Goal: Information Seeking & Learning: Stay updated

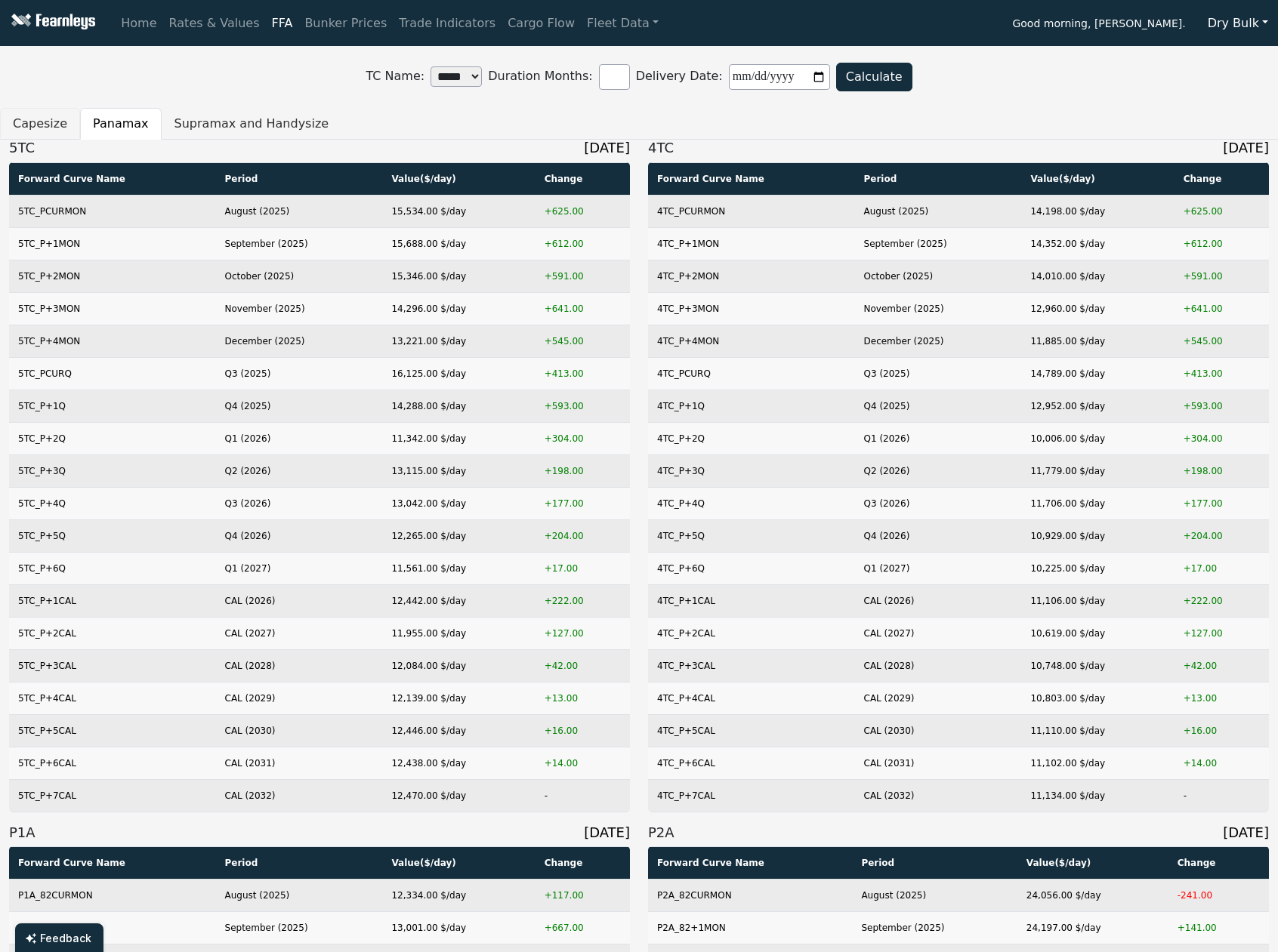
click at [31, 135] on button "Capesize" at bounding box center [40, 123] width 80 height 31
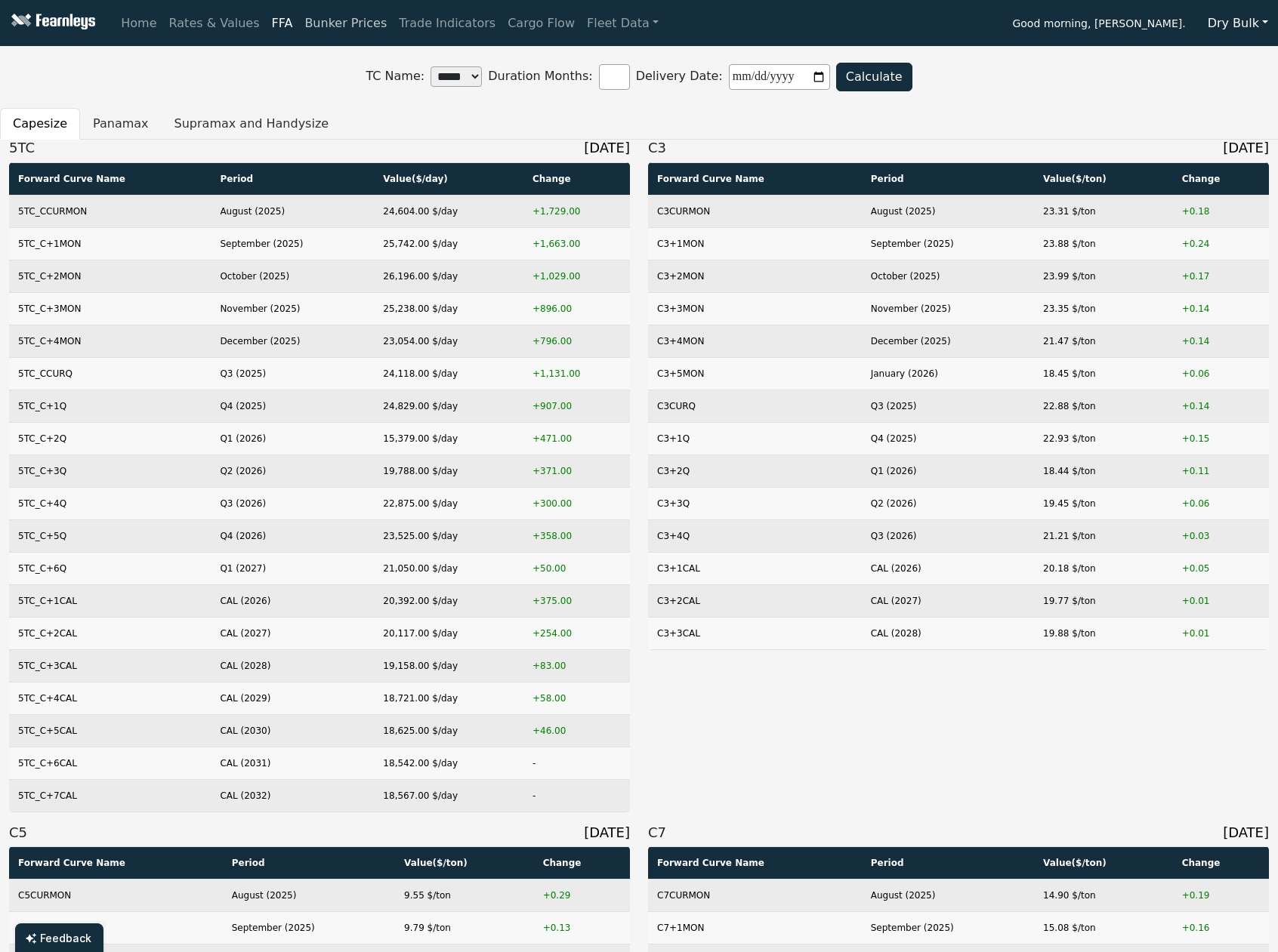
click at [305, 22] on link "Bunker Prices" at bounding box center [345, 23] width 94 height 31
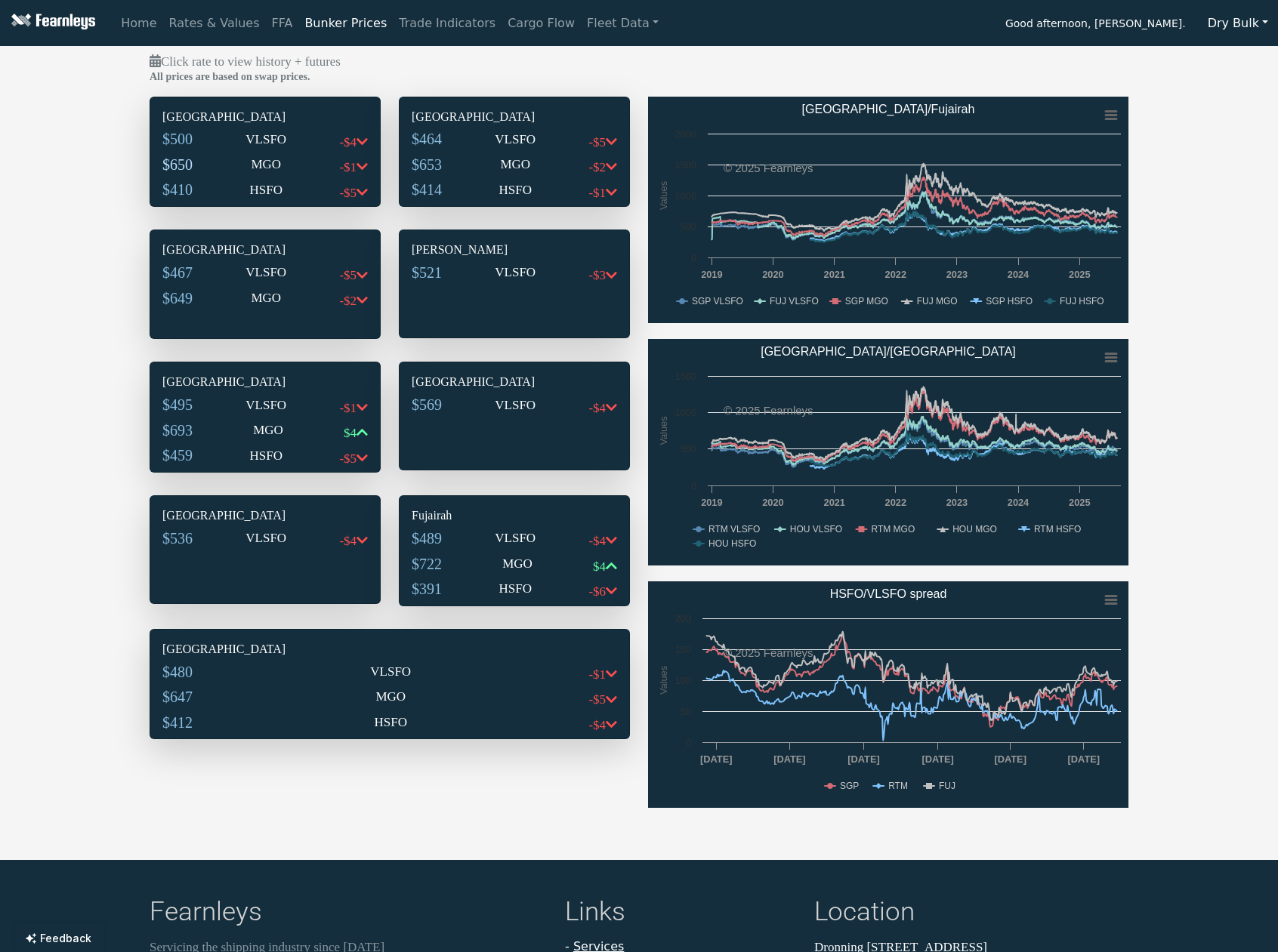
click at [180, 166] on span "$650" at bounding box center [178, 165] width 31 height 16
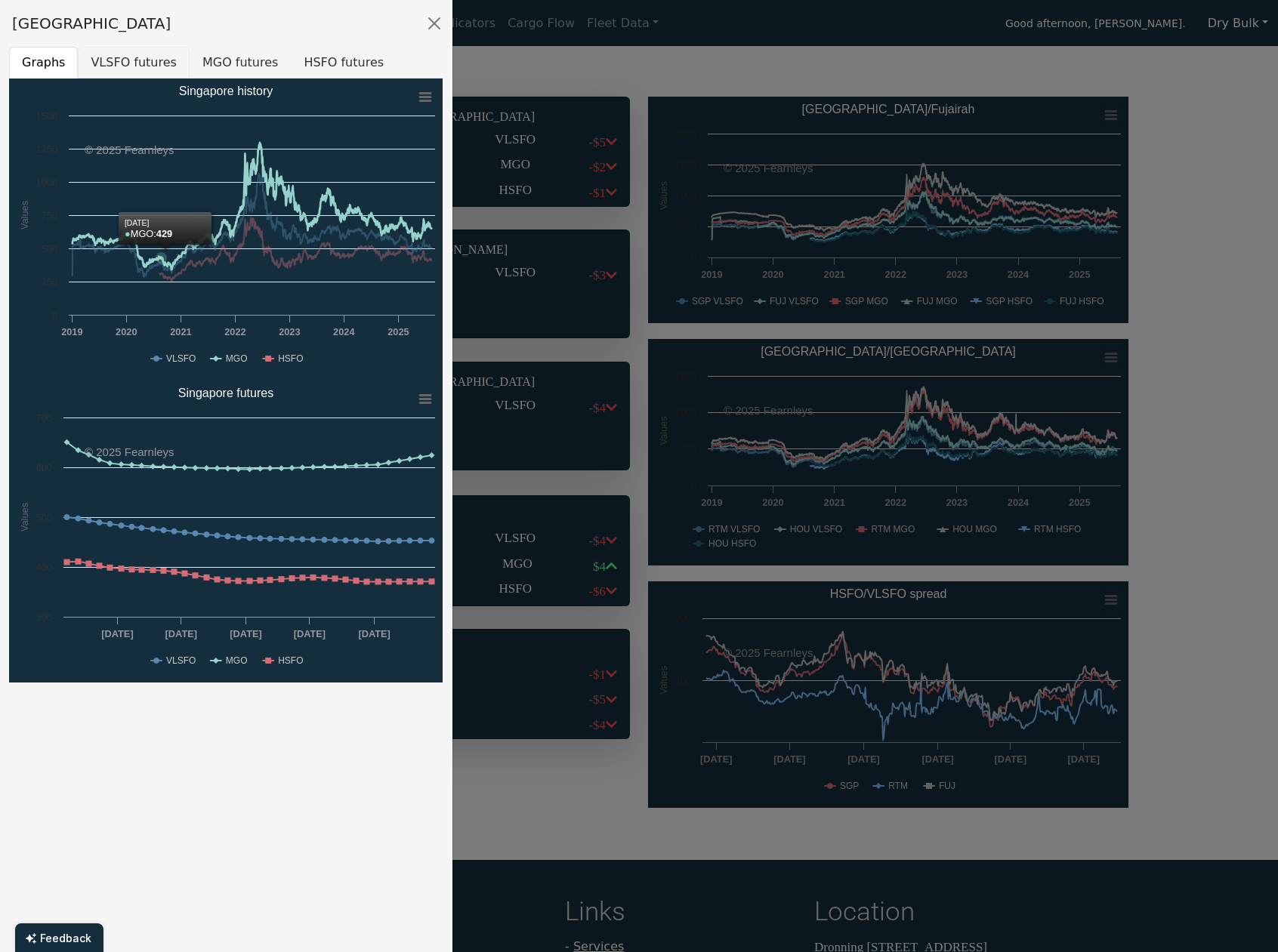
click at [145, 73] on button "VLSFO futures" at bounding box center [134, 62] width 111 height 31
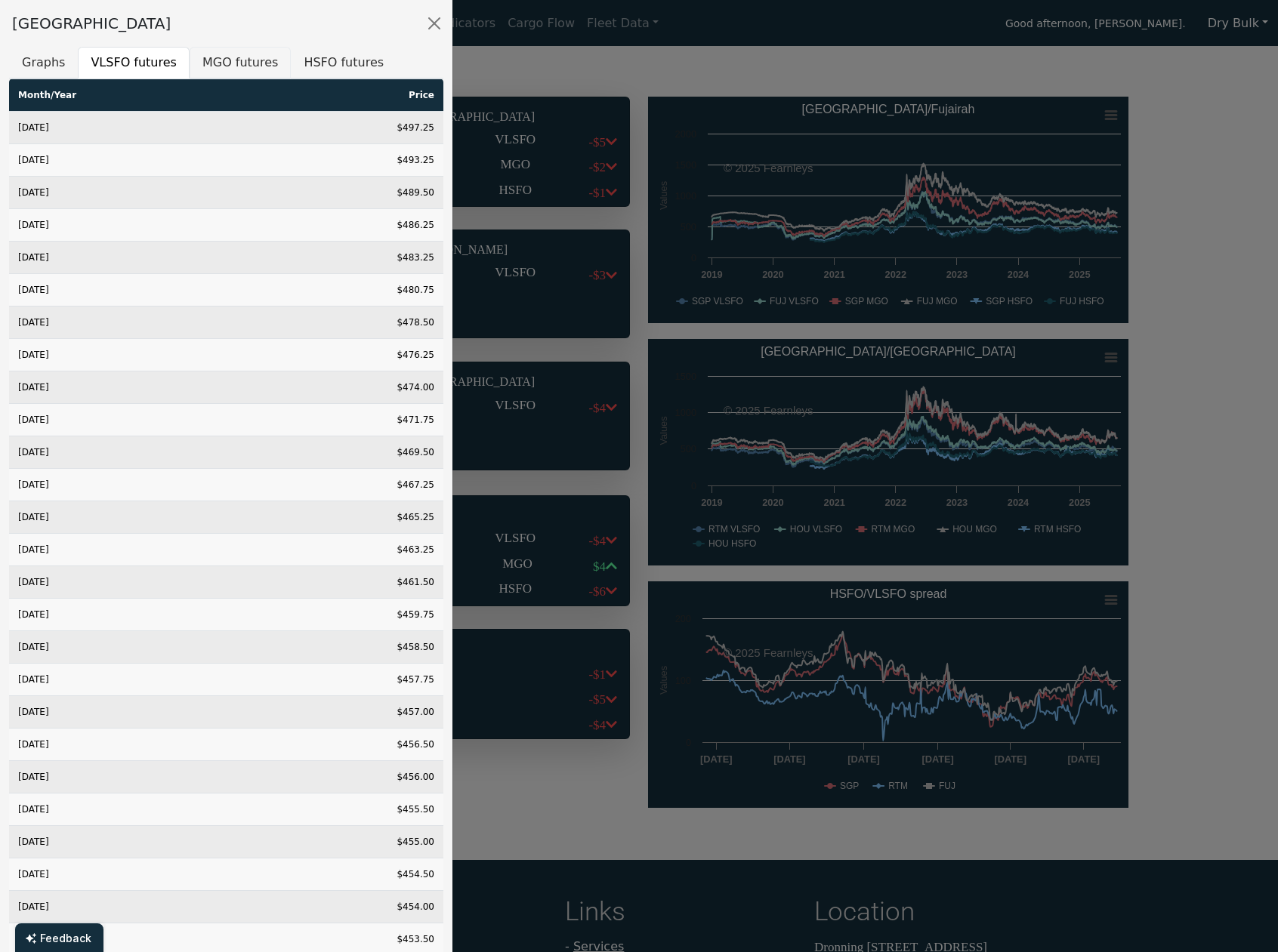
click at [227, 62] on button "MGO futures" at bounding box center [240, 62] width 102 height 31
click at [312, 64] on button "HSFO futures" at bounding box center [343, 62] width 106 height 31
click at [437, 20] on button "Close" at bounding box center [434, 23] width 24 height 24
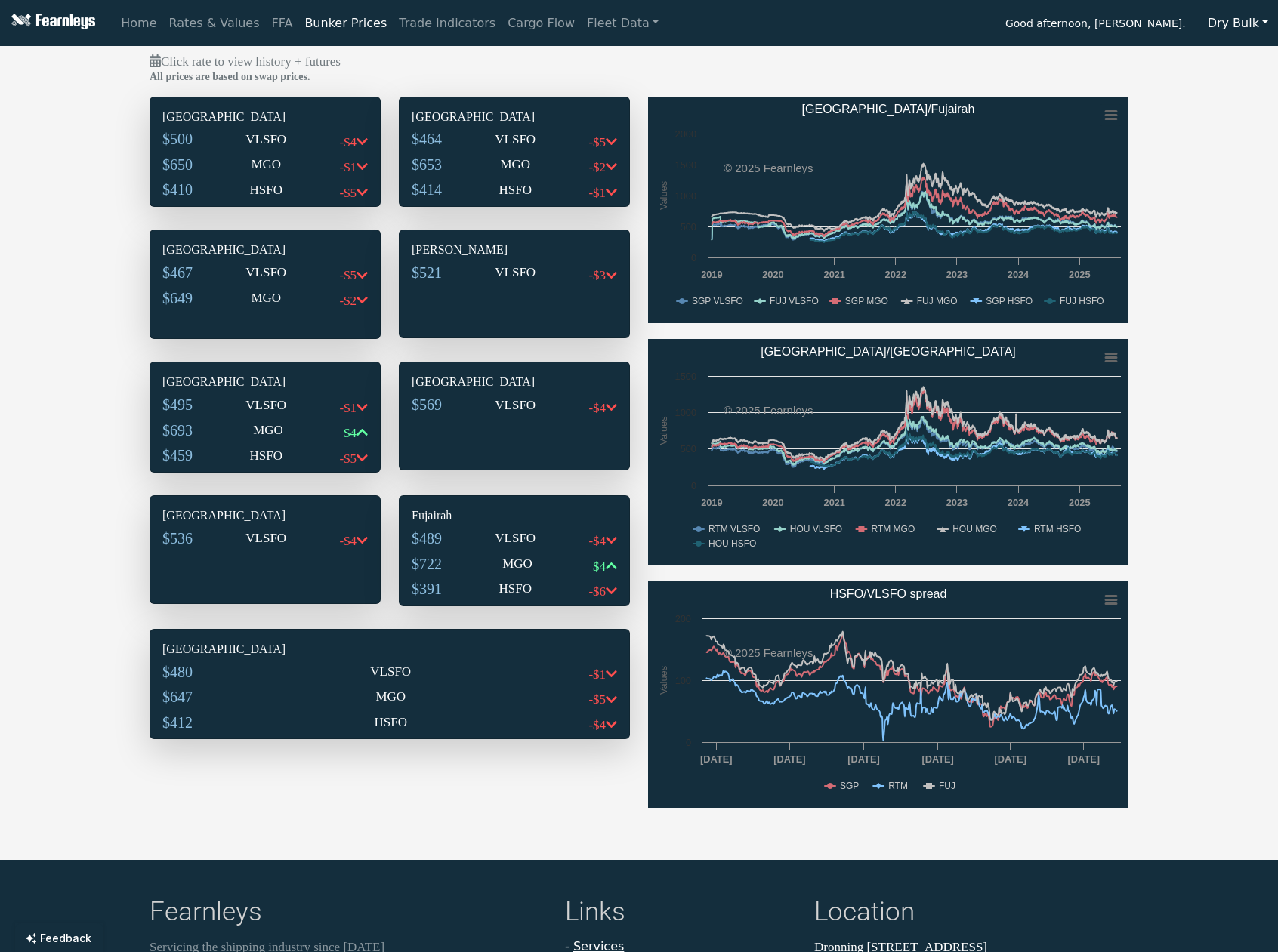
click at [459, 151] on div "$464 VLSFO -$5" at bounding box center [514, 143] width 206 height 26
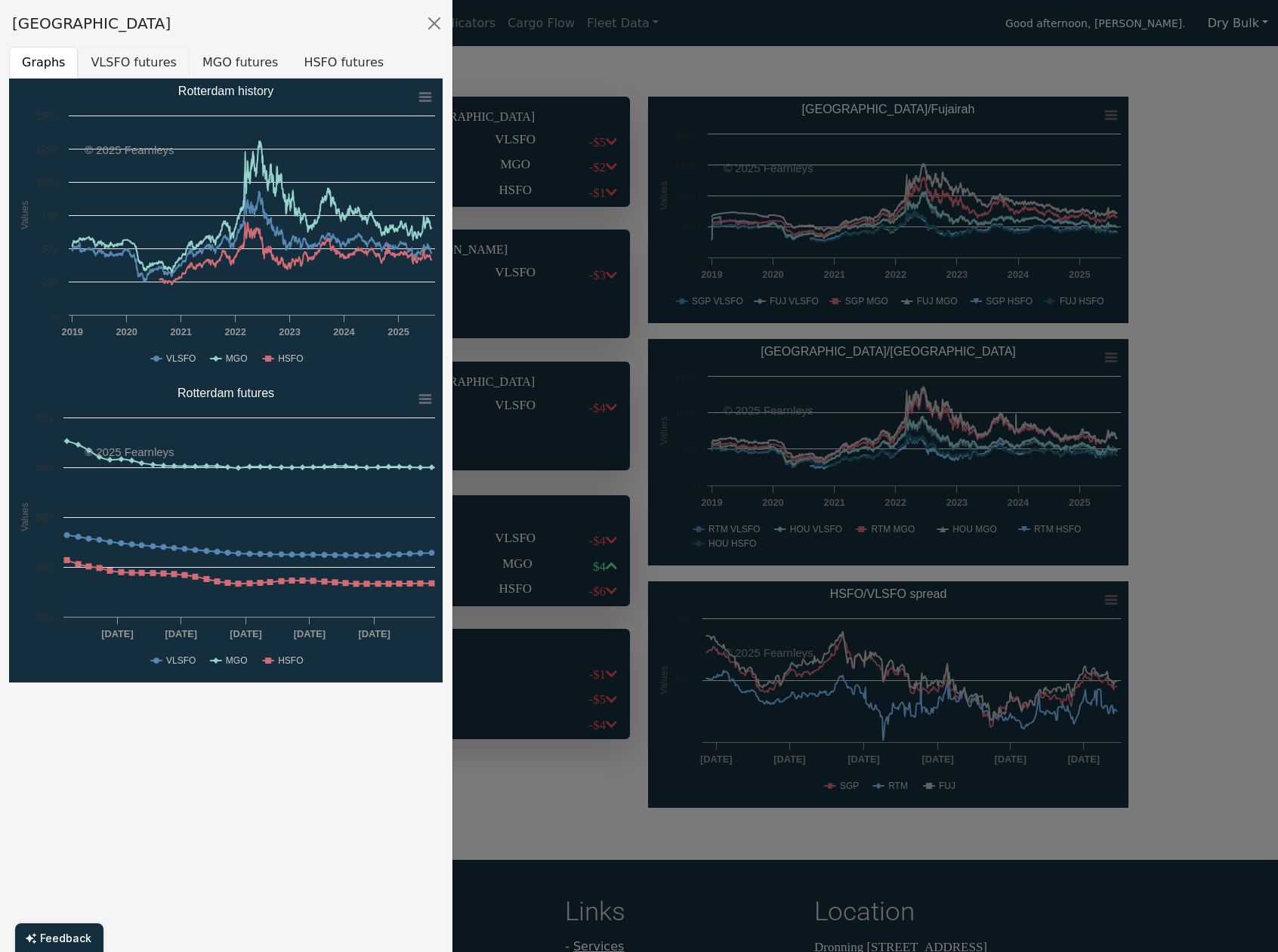
click at [116, 68] on button "VLSFO futures" at bounding box center [134, 62] width 111 height 31
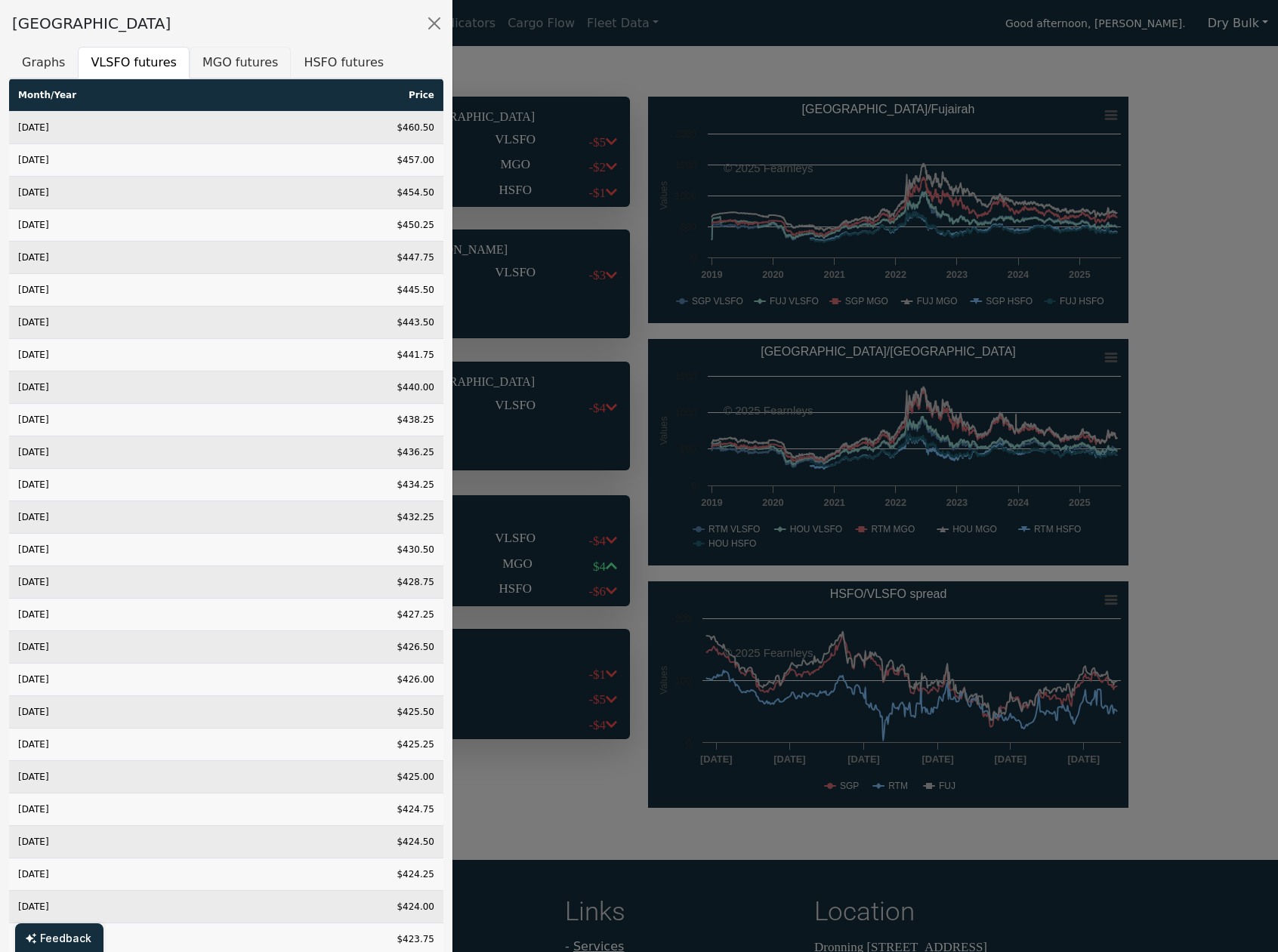
click at [212, 68] on button "MGO futures" at bounding box center [240, 62] width 102 height 31
click at [328, 54] on button "HSFO futures" at bounding box center [343, 62] width 106 height 31
click at [617, 302] on div at bounding box center [639, 476] width 1278 height 952
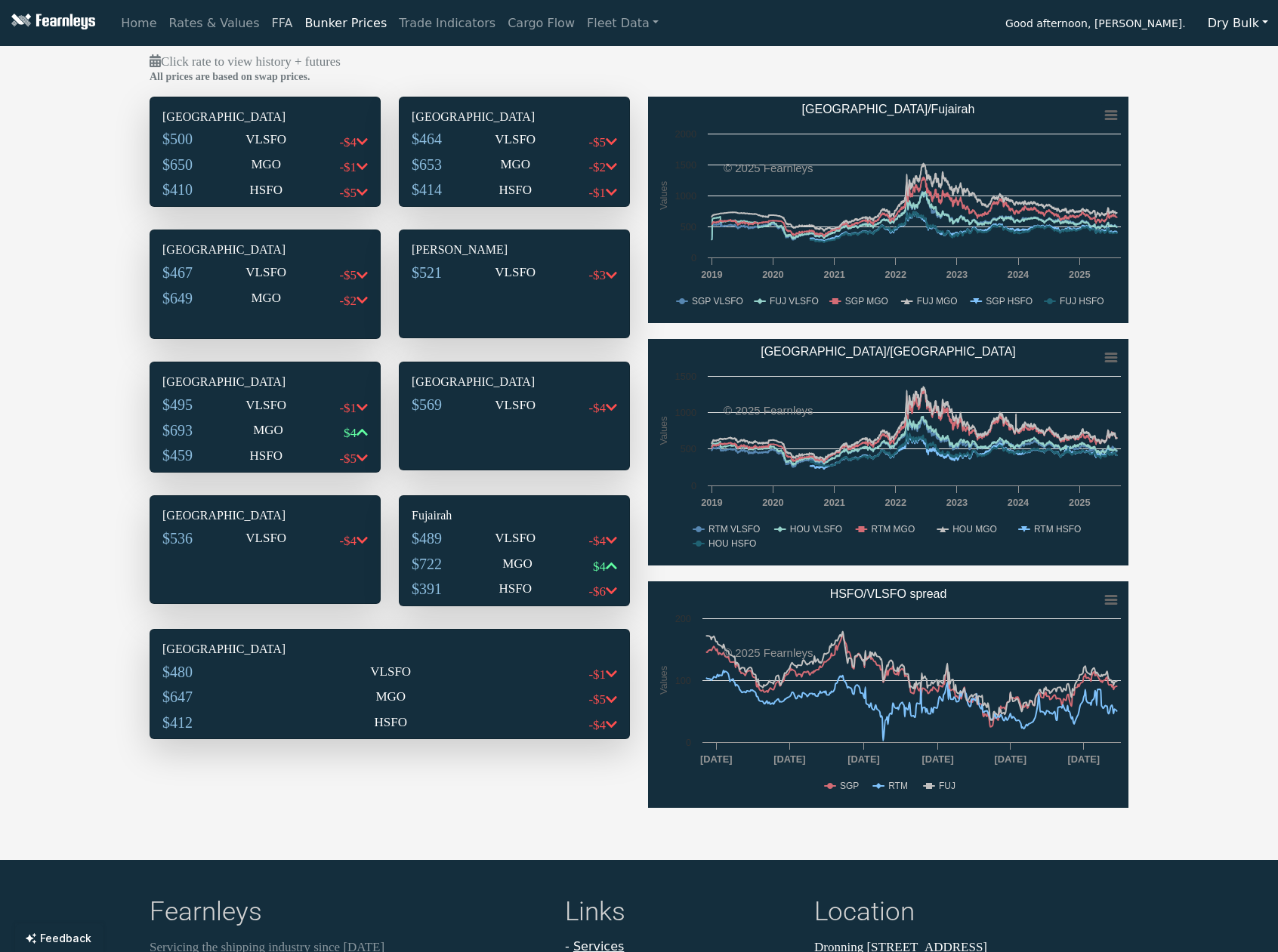
click at [271, 19] on link "FFA" at bounding box center [282, 23] width 33 height 31
